Goal: Information Seeking & Learning: Learn about a topic

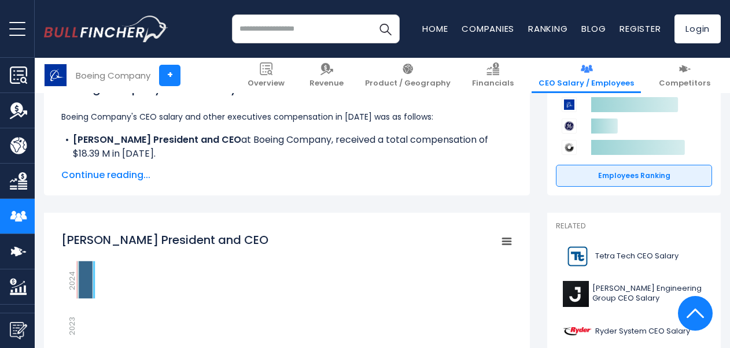
scroll to position [209, 0]
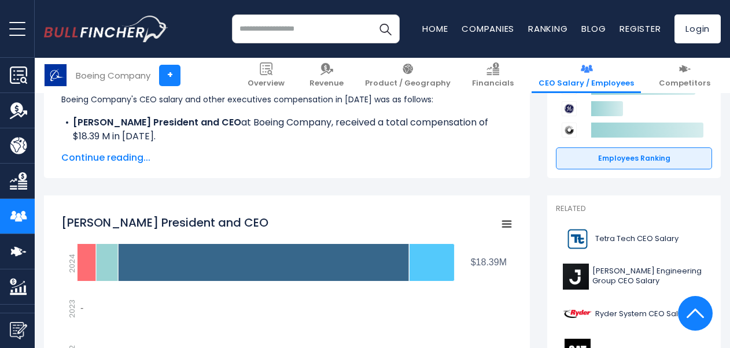
click at [117, 159] on span "Continue reading..." at bounding box center [286, 158] width 451 height 14
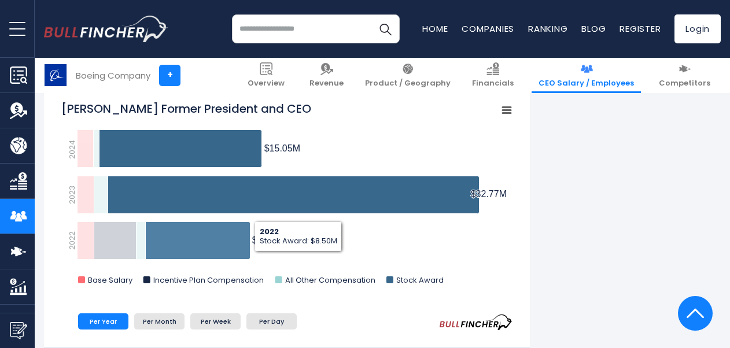
scroll to position [904, 0]
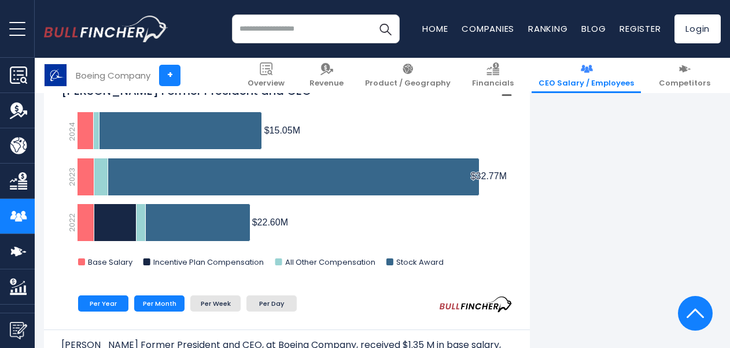
click at [161, 305] on li "Per Month" at bounding box center [159, 304] width 50 height 16
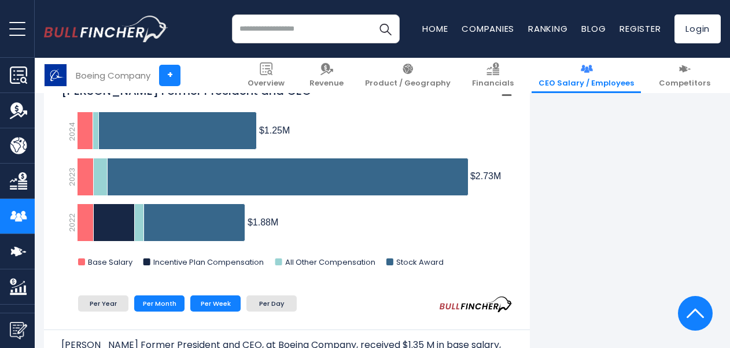
click at [212, 309] on li "Per Week" at bounding box center [215, 304] width 50 height 16
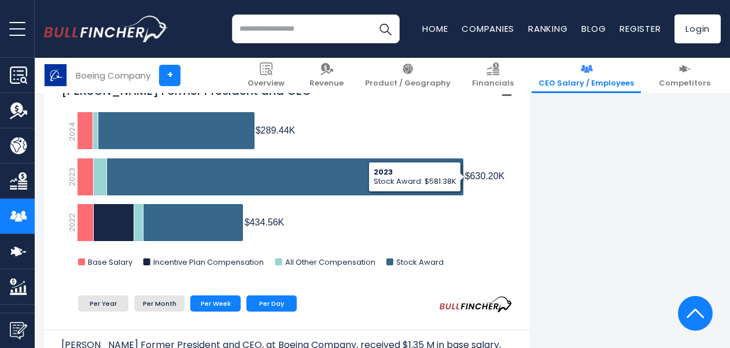
click at [267, 308] on li "Per Day" at bounding box center [271, 304] width 50 height 16
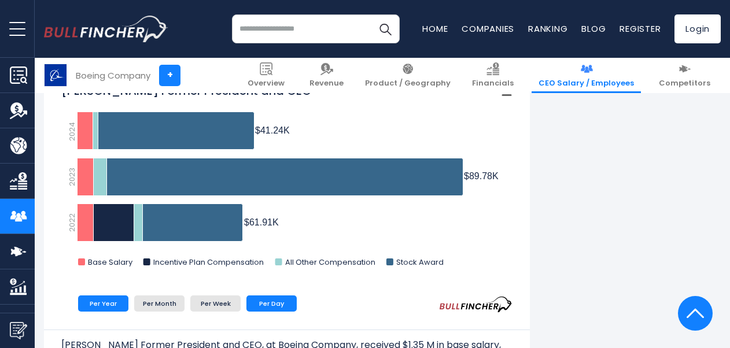
click at [96, 302] on li "Per Year" at bounding box center [103, 304] width 50 height 16
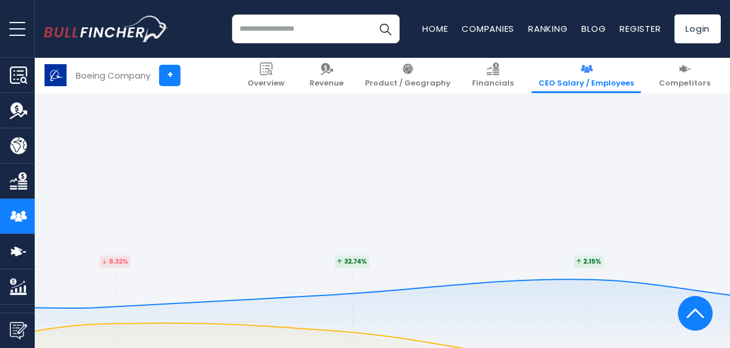
scroll to position [6169, 0]
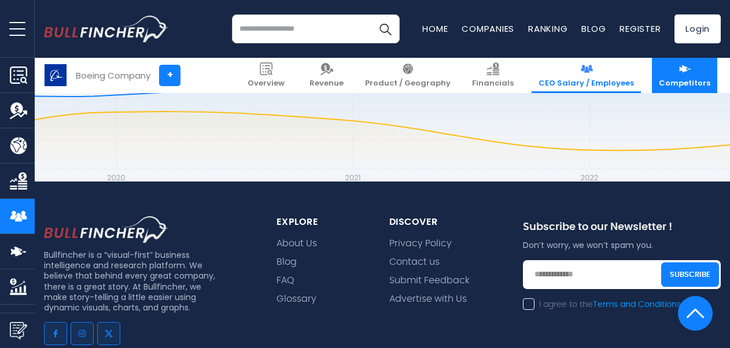
click at [690, 83] on span "Competitors" at bounding box center [684, 84] width 51 height 10
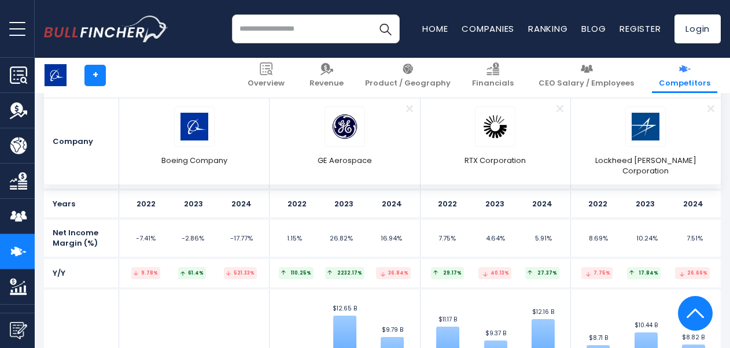
scroll to position [4224, 0]
